Goal: Task Accomplishment & Management: Manage account settings

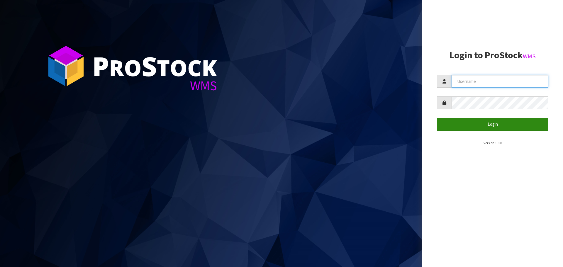
type input "Aquacooler"
click at [489, 126] on button "Login" at bounding box center [492, 124] width 111 height 13
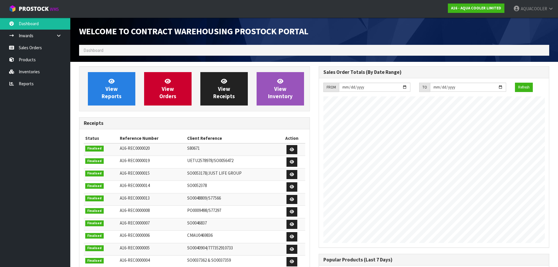
scroll to position [363, 239]
click at [30, 49] on link "Sales Orders" at bounding box center [35, 48] width 70 height 12
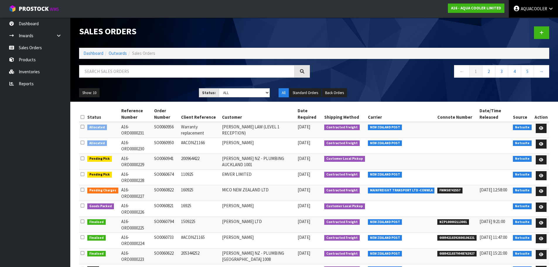
click at [532, 8] on span "AQUACOOLER" at bounding box center [534, 9] width 26 height 6
click at [525, 24] on link "Logout" at bounding box center [535, 23] width 46 height 8
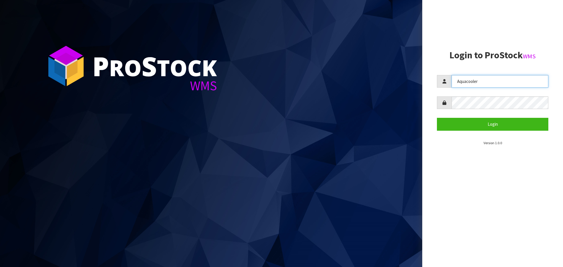
click at [486, 78] on input "Aquacooler" at bounding box center [499, 81] width 97 height 13
type input "IMAGING"
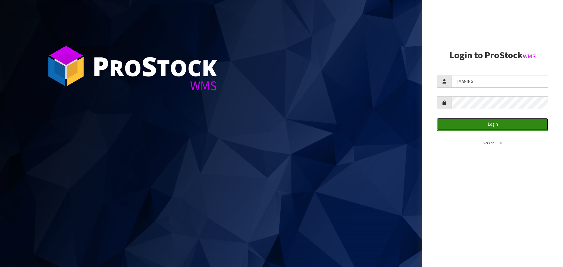
click at [501, 125] on button "Login" at bounding box center [492, 124] width 111 height 13
